Goal: Transaction & Acquisition: Purchase product/service

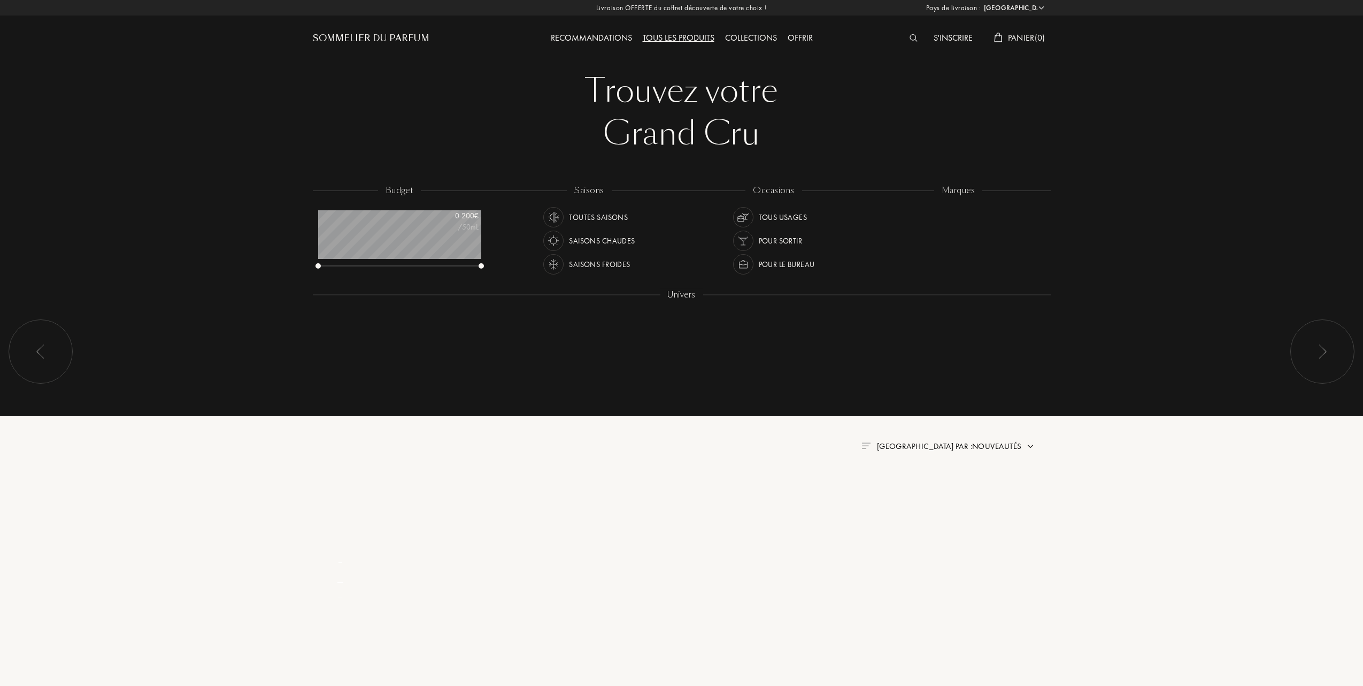
select select "FR"
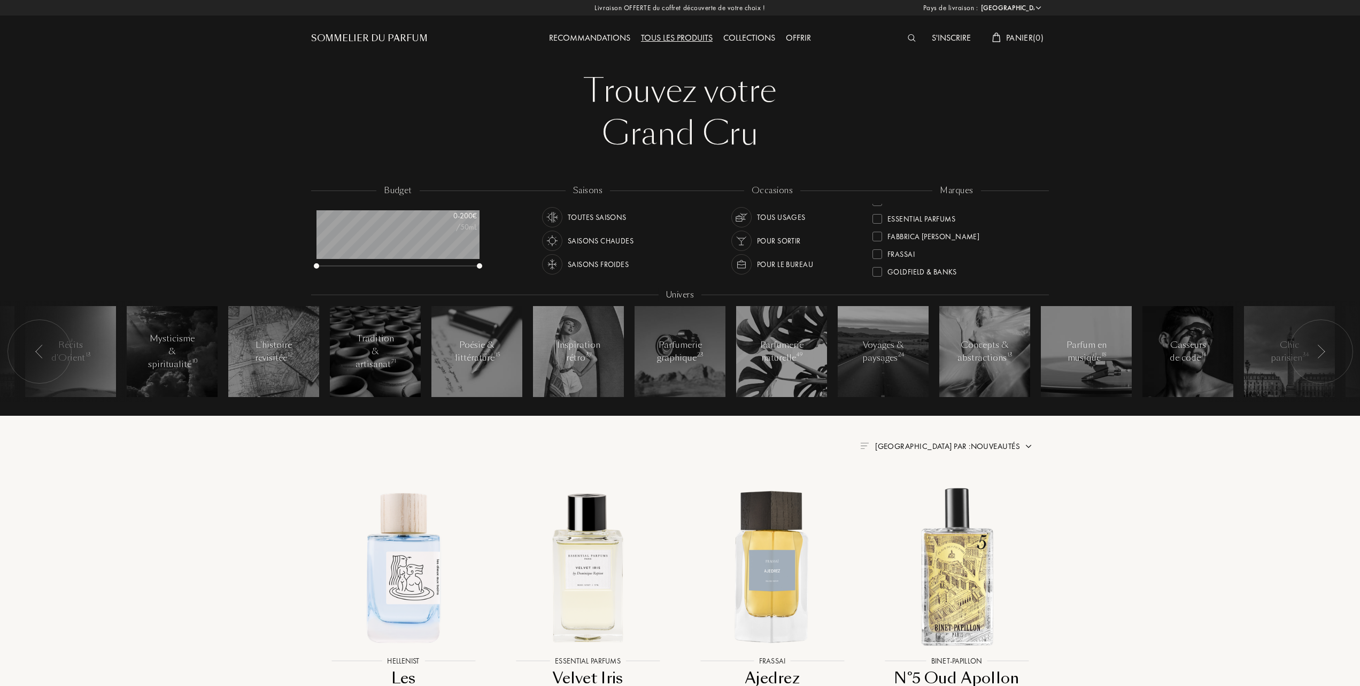
scroll to position [142, 0]
click at [881, 248] on div at bounding box center [878, 247] width 10 height 10
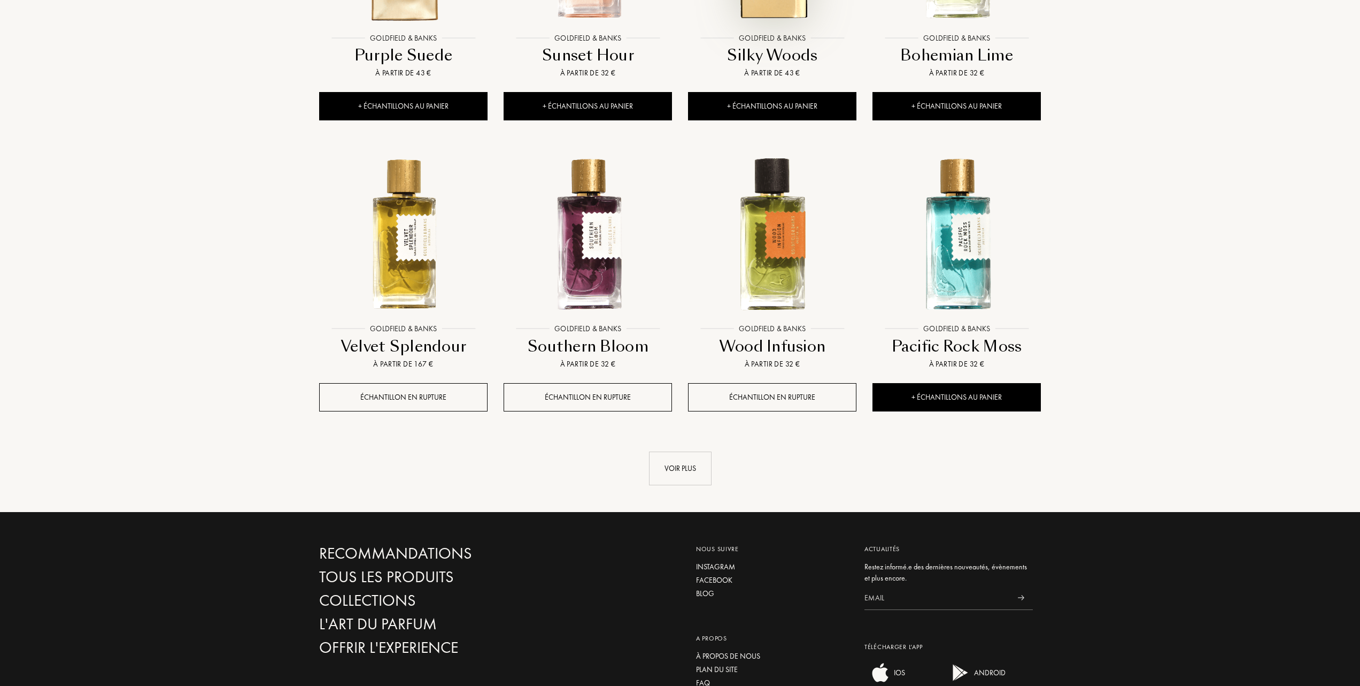
scroll to position [927, 0]
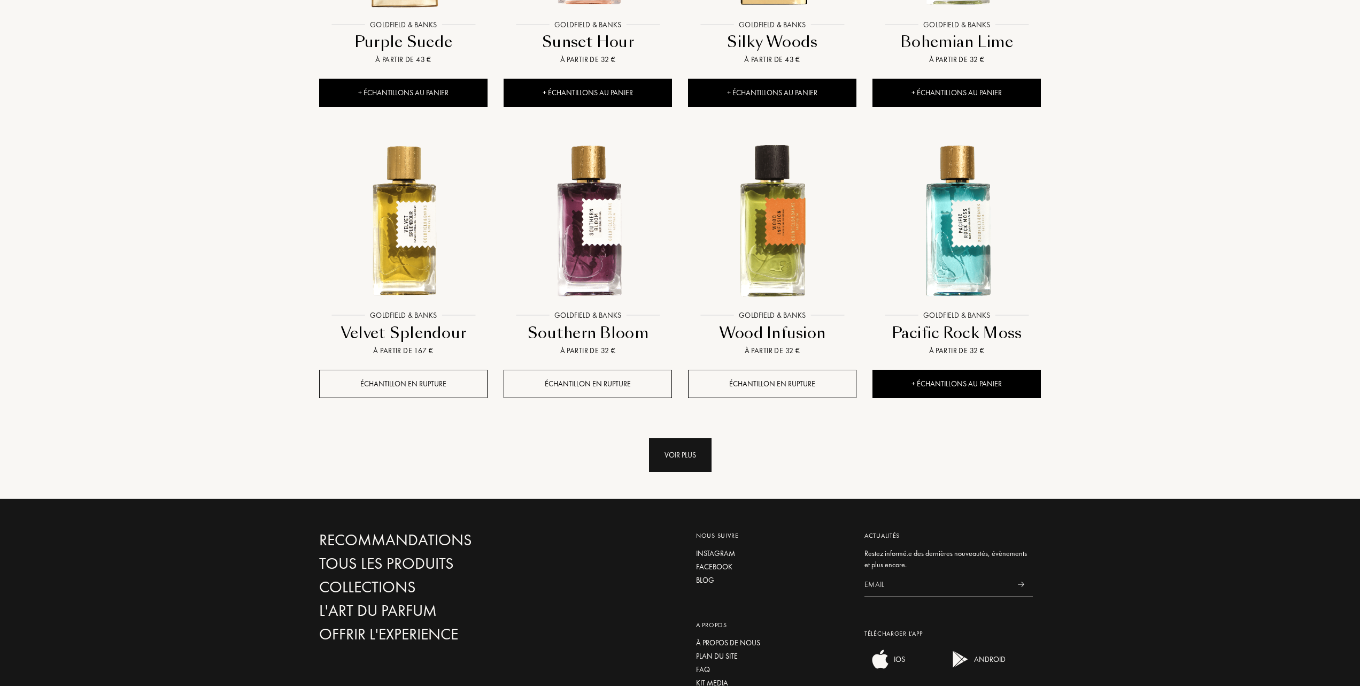
click at [686, 454] on div "Voir plus" at bounding box center [680, 455] width 63 height 34
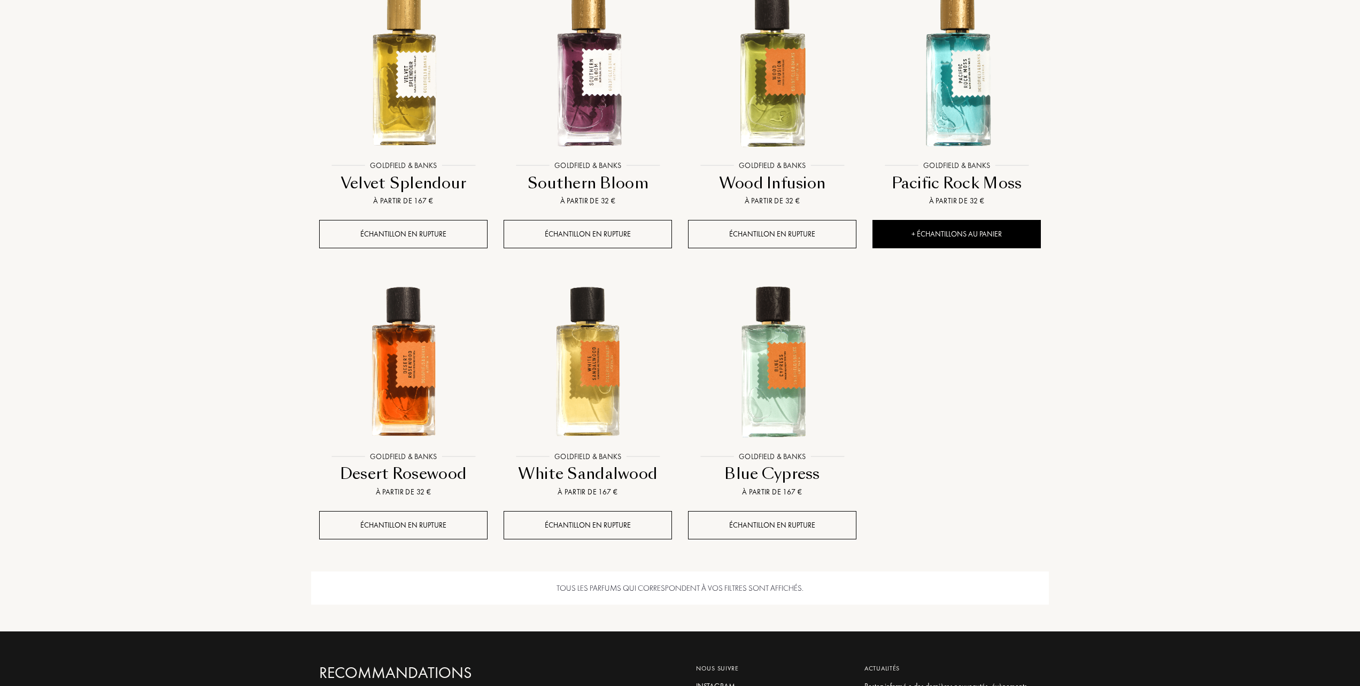
scroll to position [1141, 0]
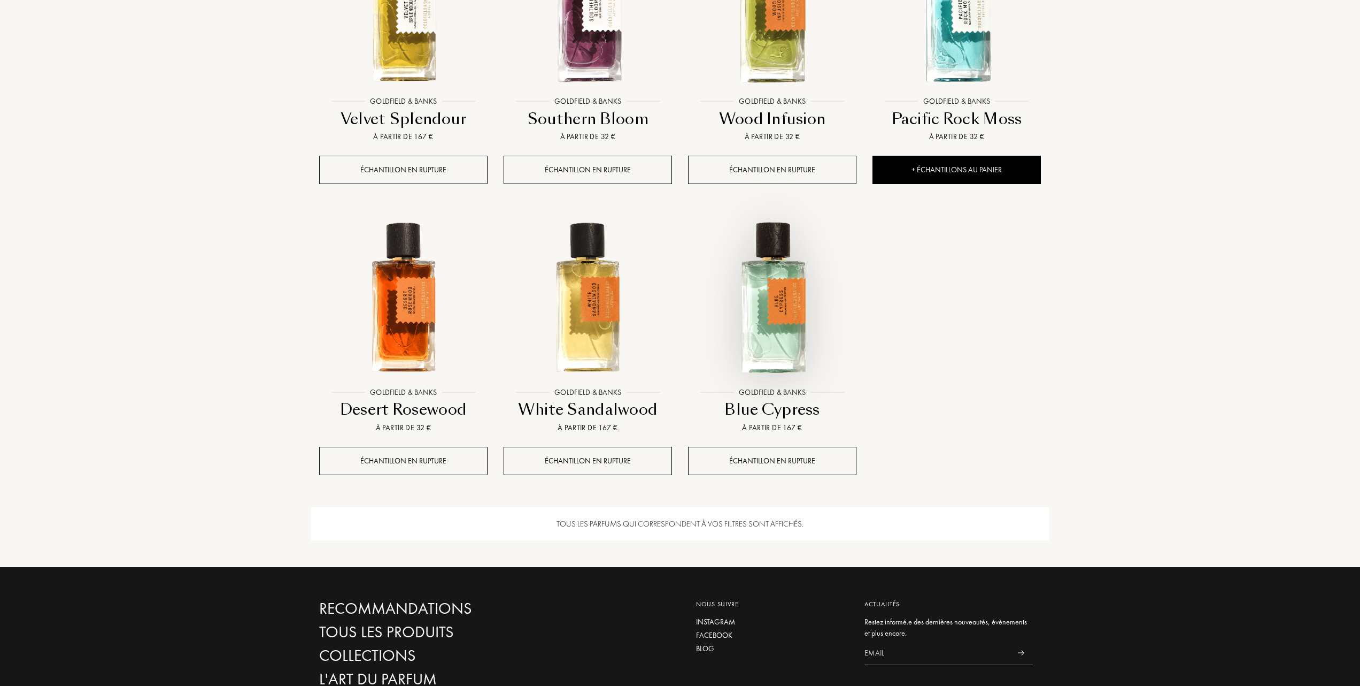
click at [763, 309] on img at bounding box center [772, 297] width 166 height 166
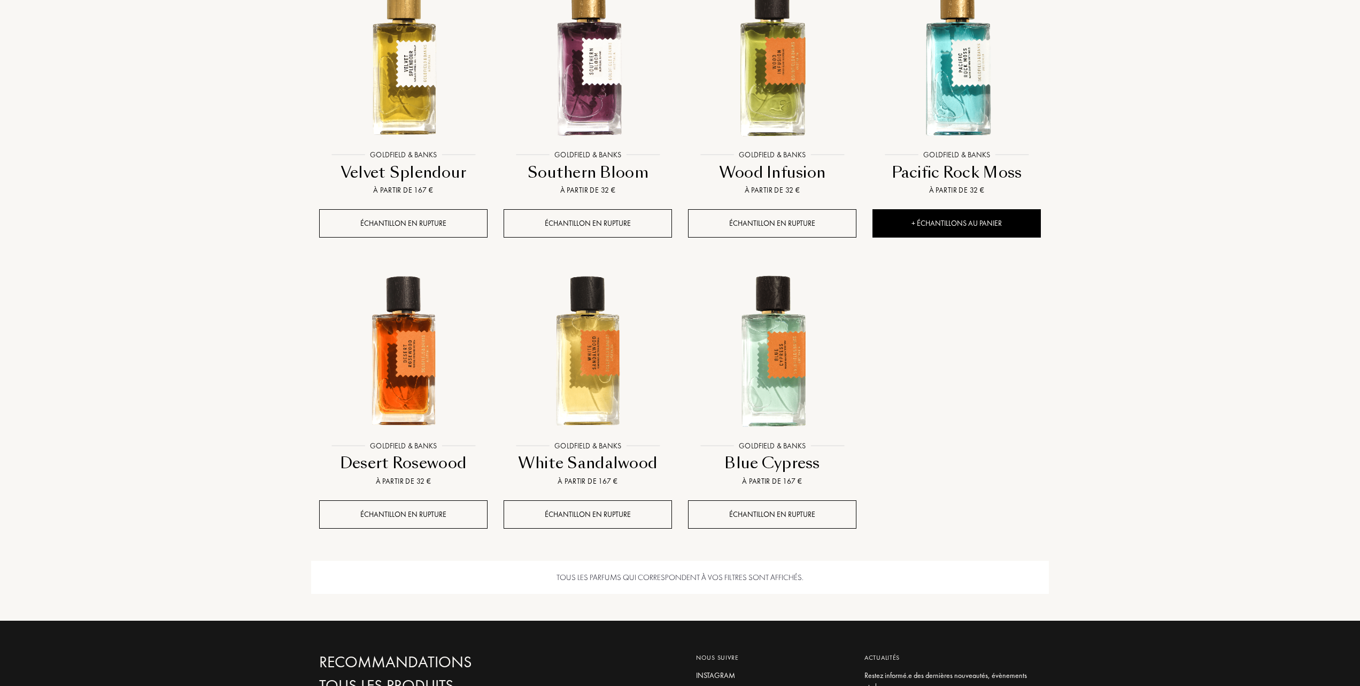
scroll to position [927, 0]
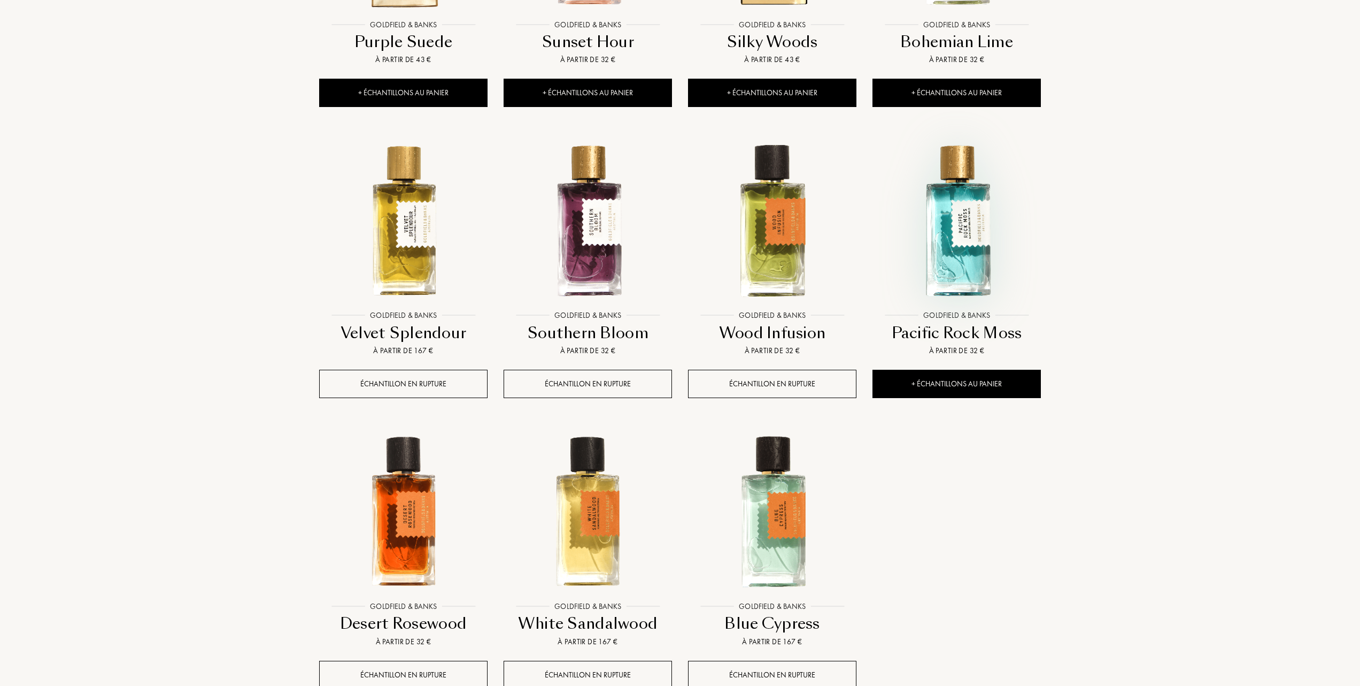
click at [963, 253] on img at bounding box center [957, 220] width 166 height 166
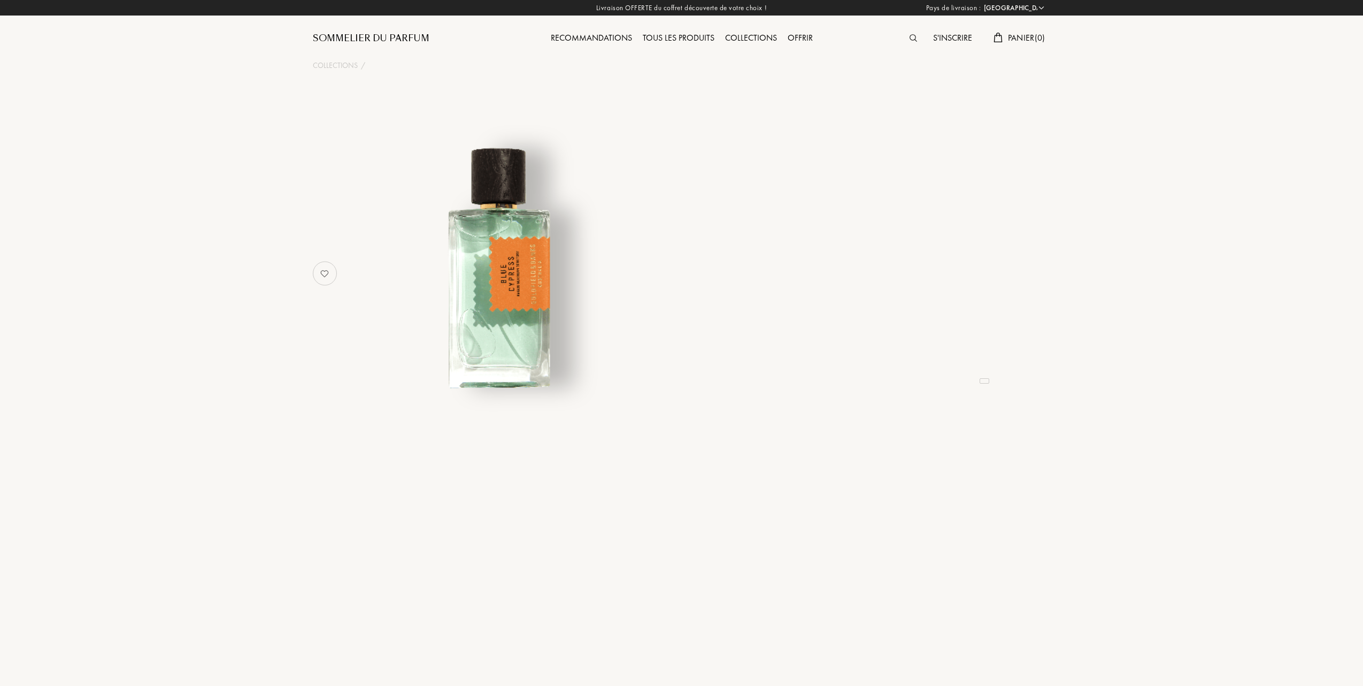
select select "FR"
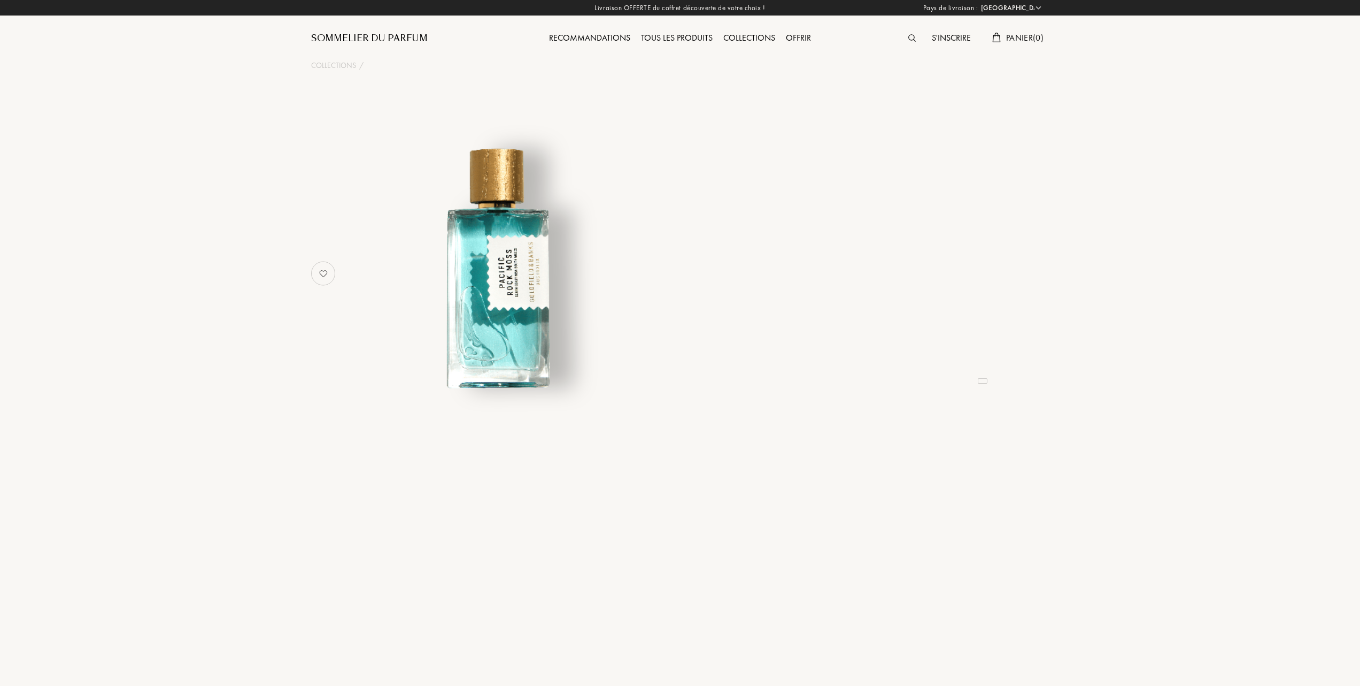
select select "FR"
